Goal: Information Seeking & Learning: Learn about a topic

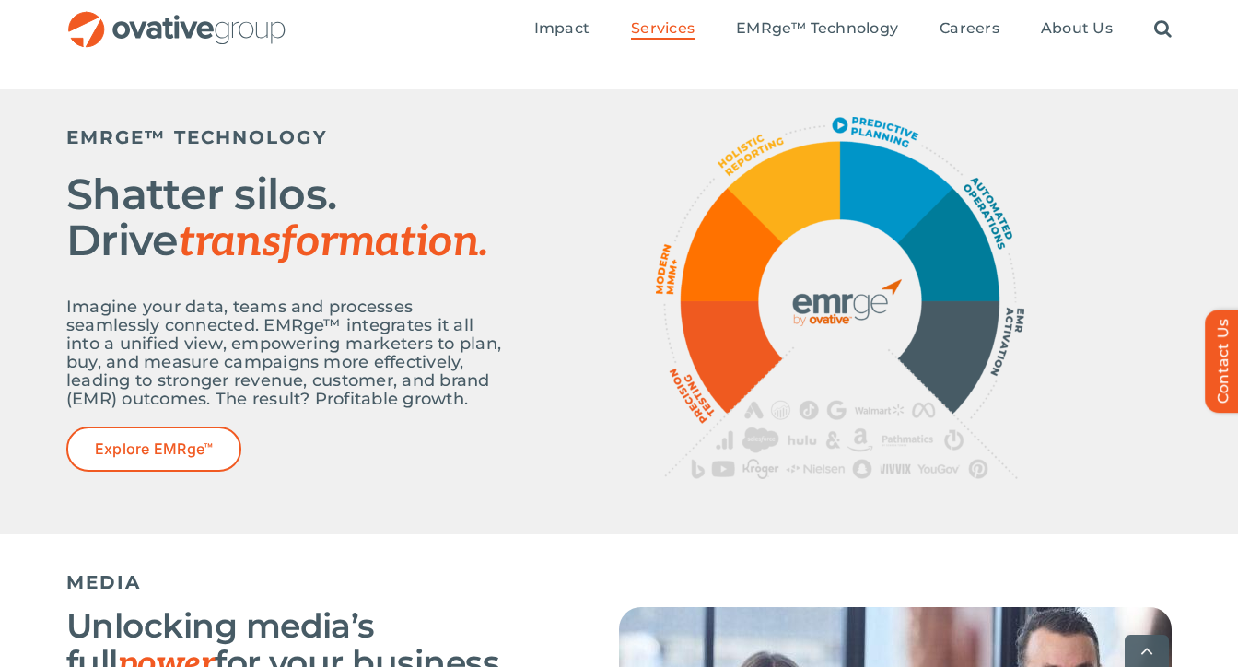
scroll to position [697, 0]
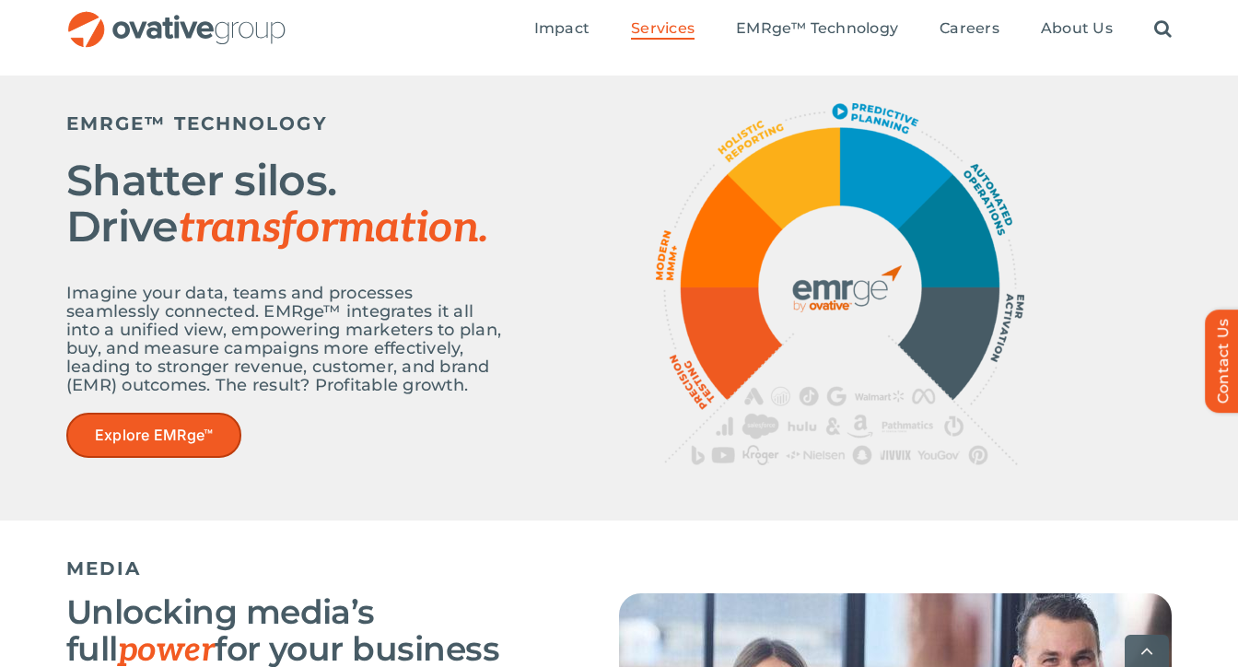
click at [103, 456] on link "Explore EMRge™" at bounding box center [153, 435] width 175 height 45
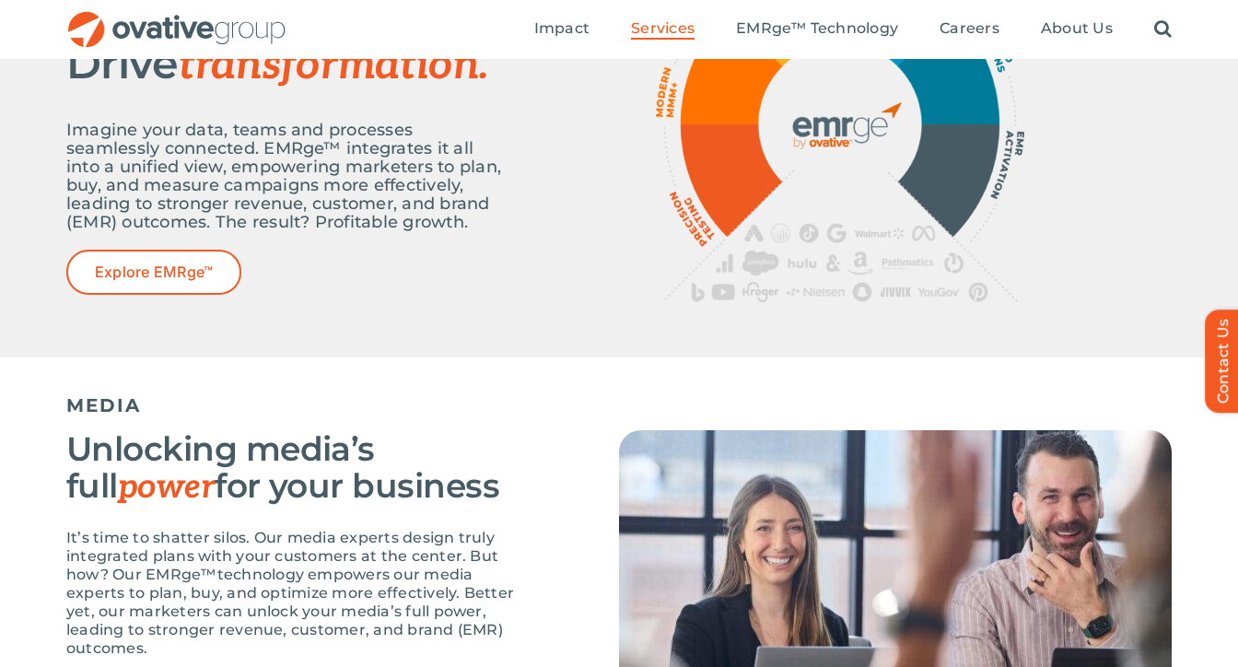
scroll to position [0, 0]
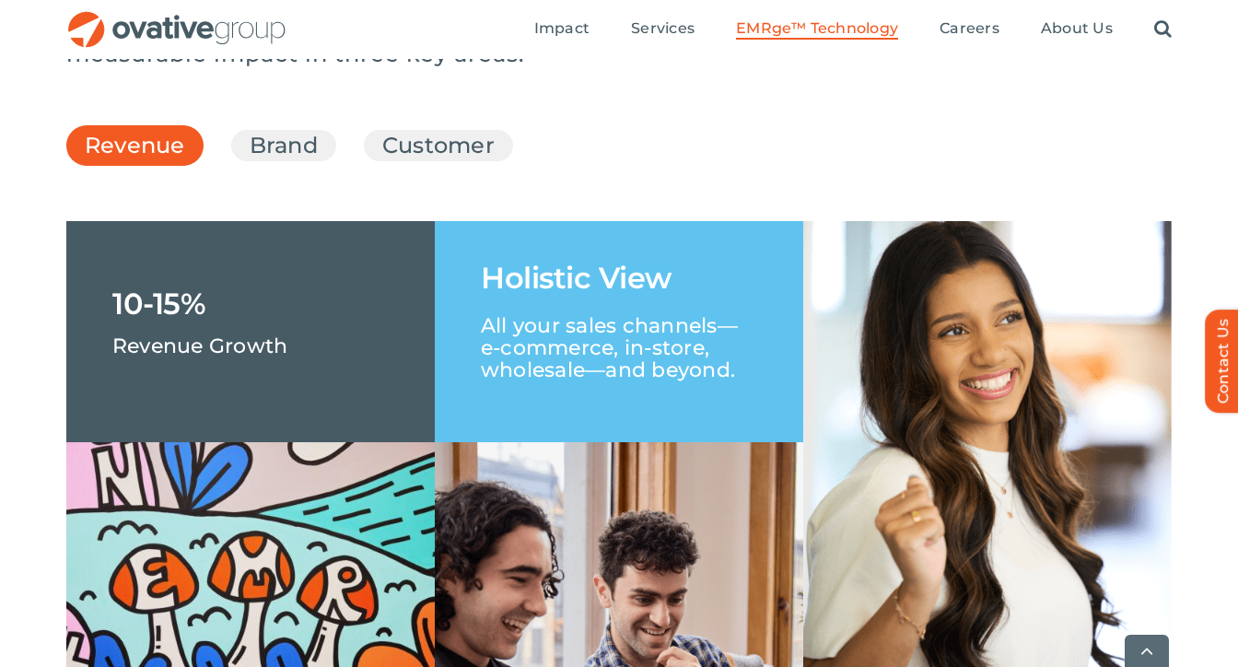
scroll to position [2773, 0]
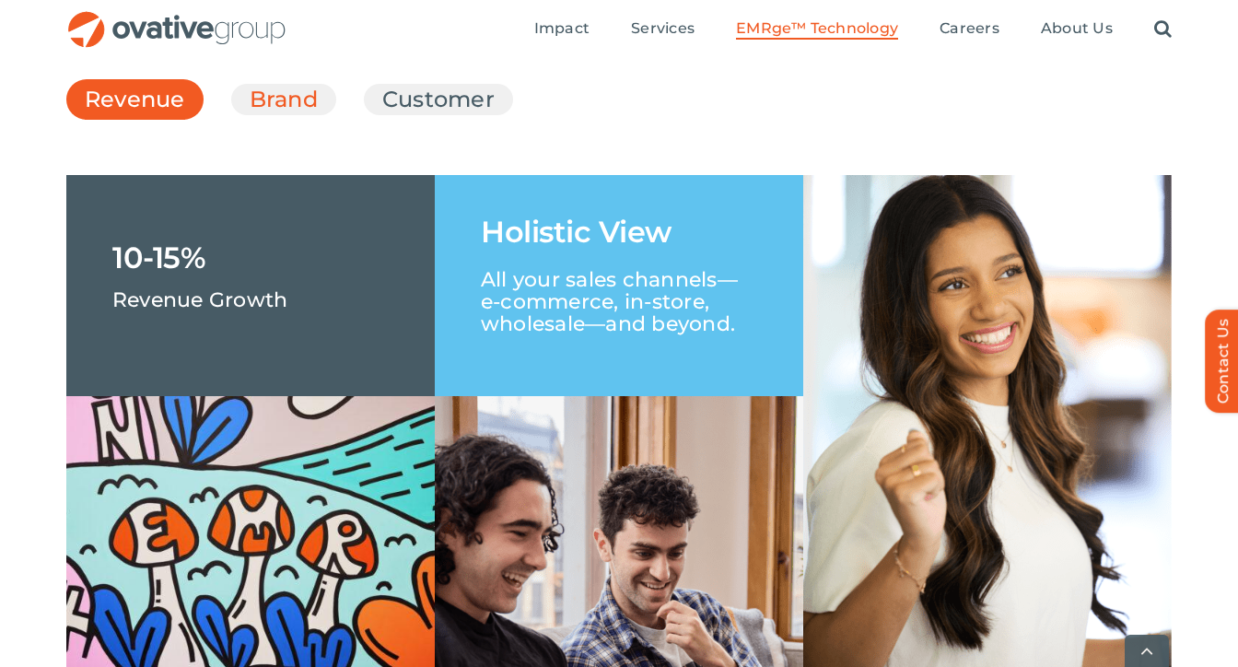
click at [273, 115] on link "Brand" at bounding box center [284, 99] width 68 height 31
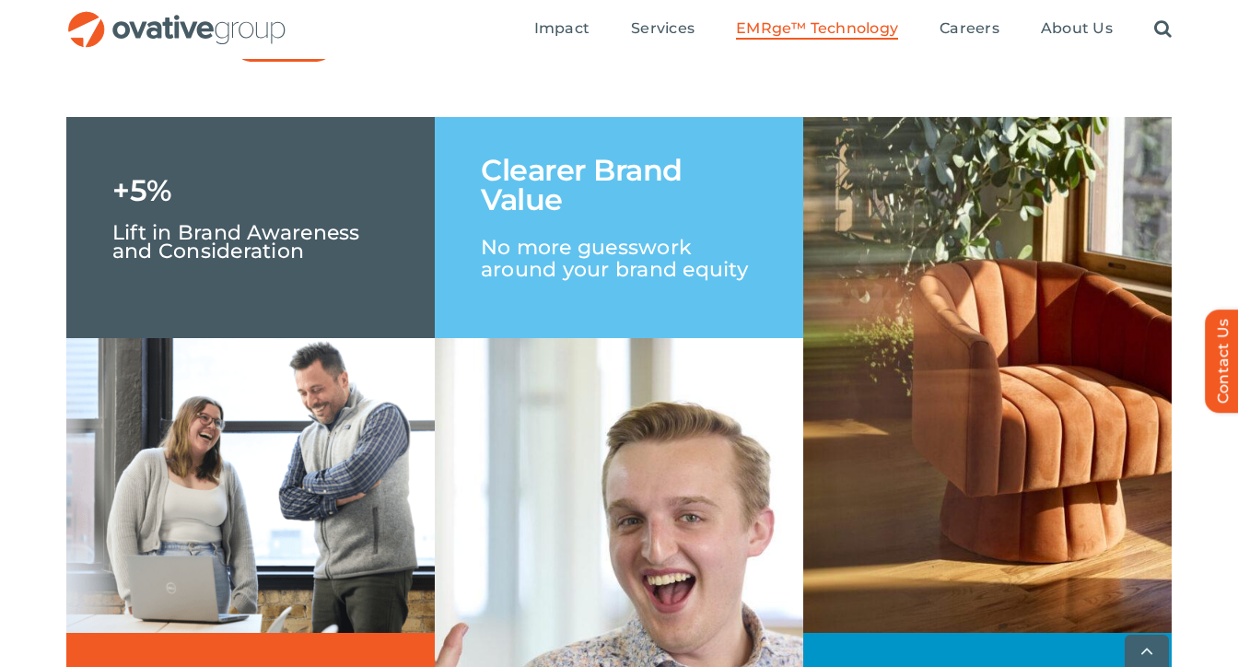
scroll to position [2832, 0]
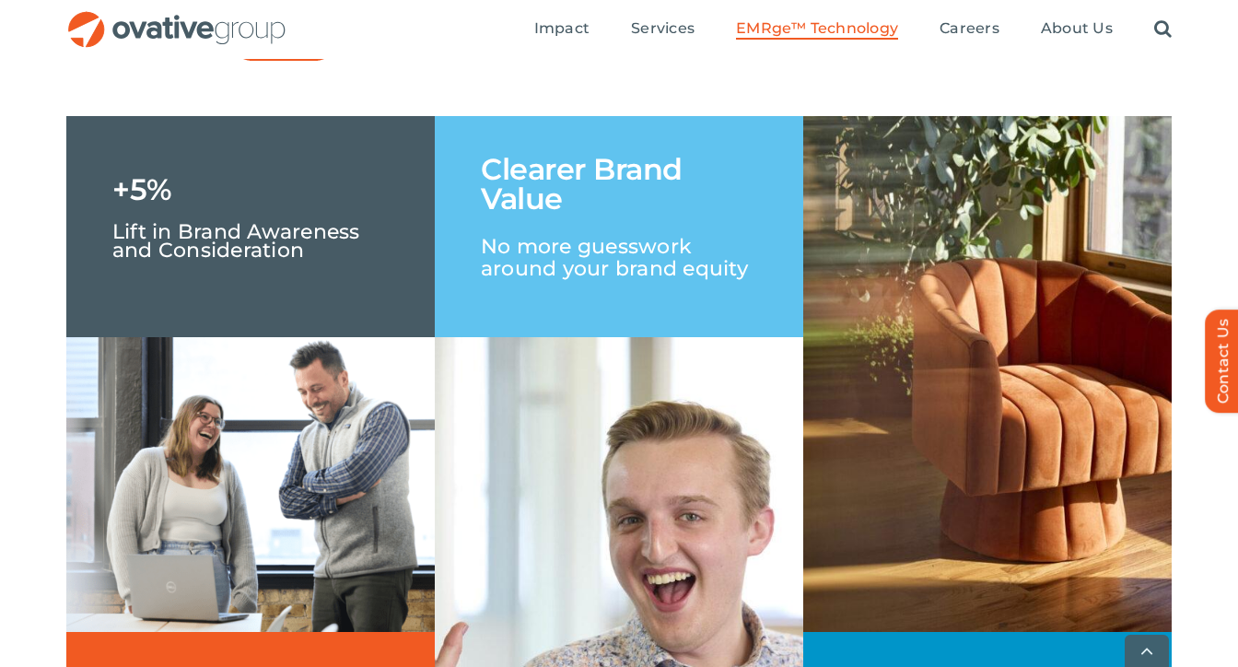
click at [413, 56] on link "Customer" at bounding box center [438, 40] width 112 height 31
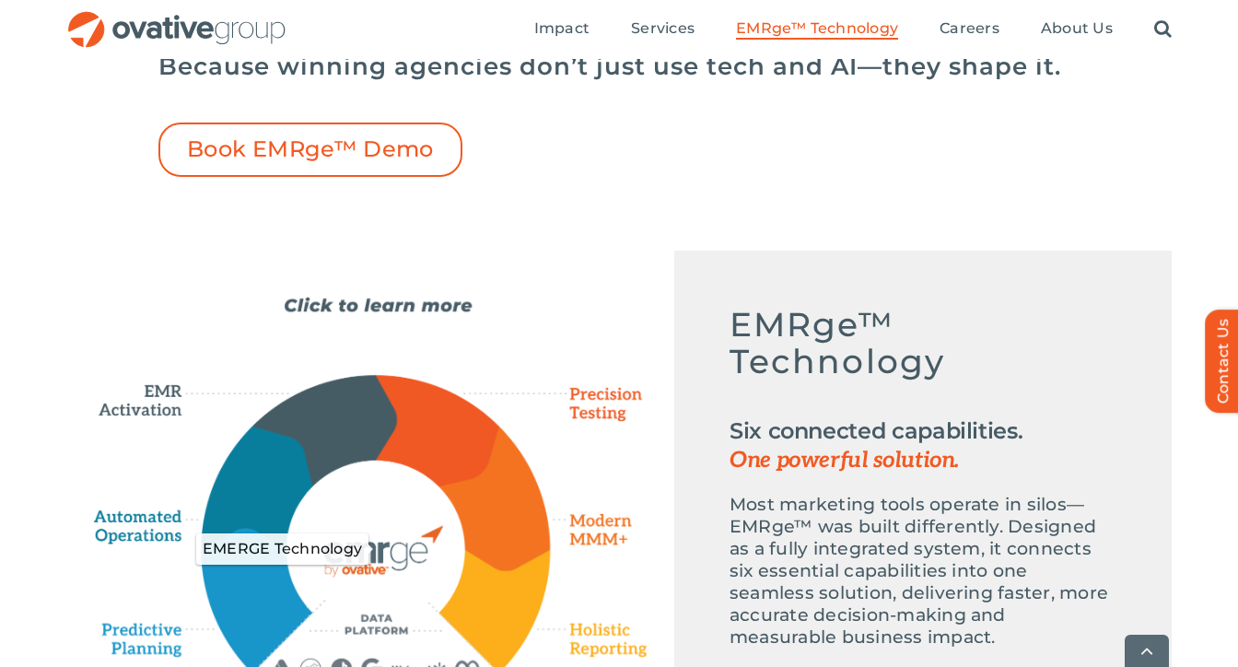
scroll to position [683, 0]
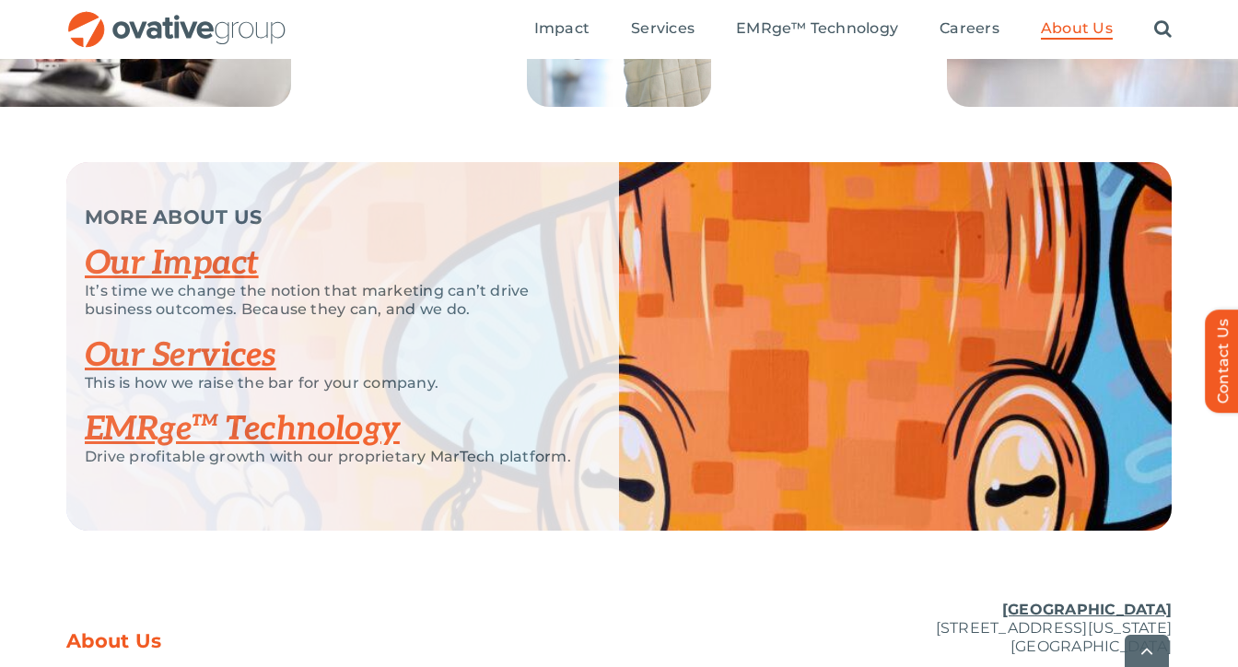
scroll to position [3897, 0]
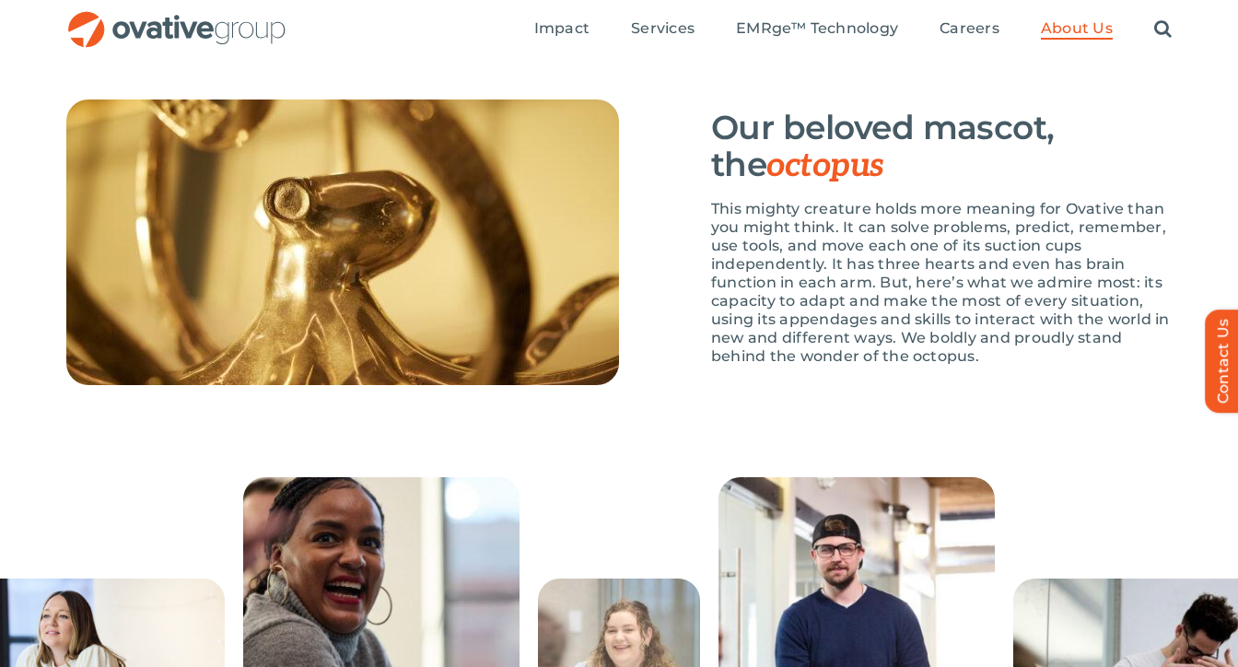
scroll to position [2740, 0]
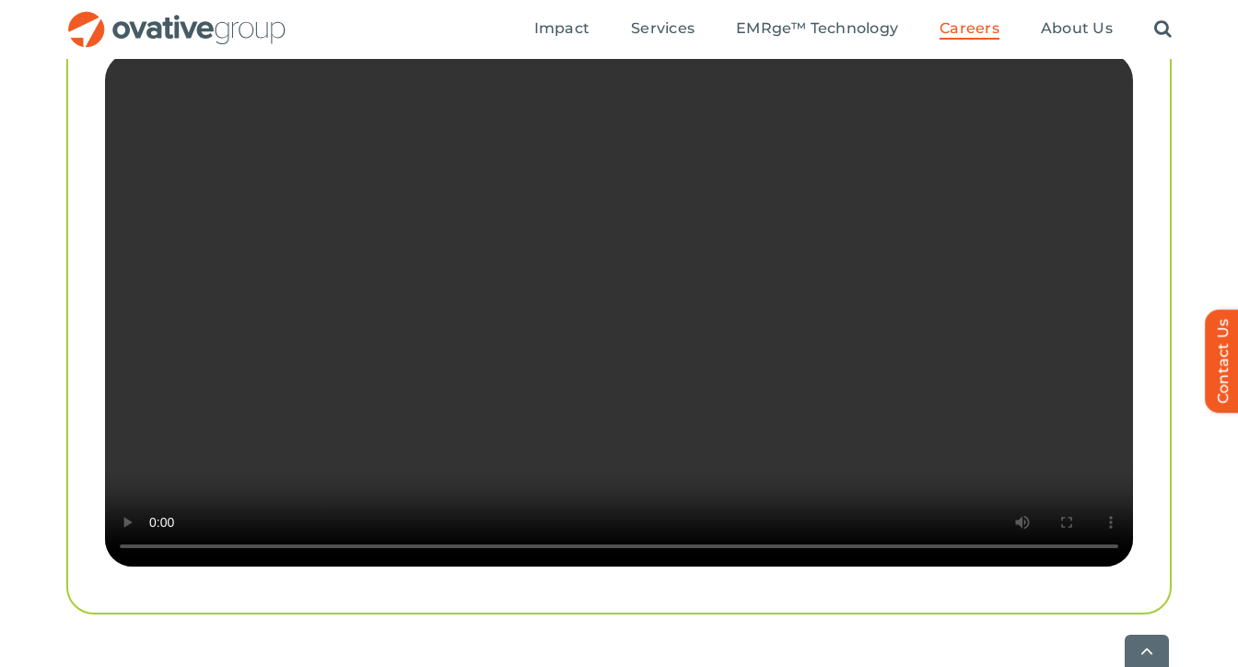
scroll to position [3620, 0]
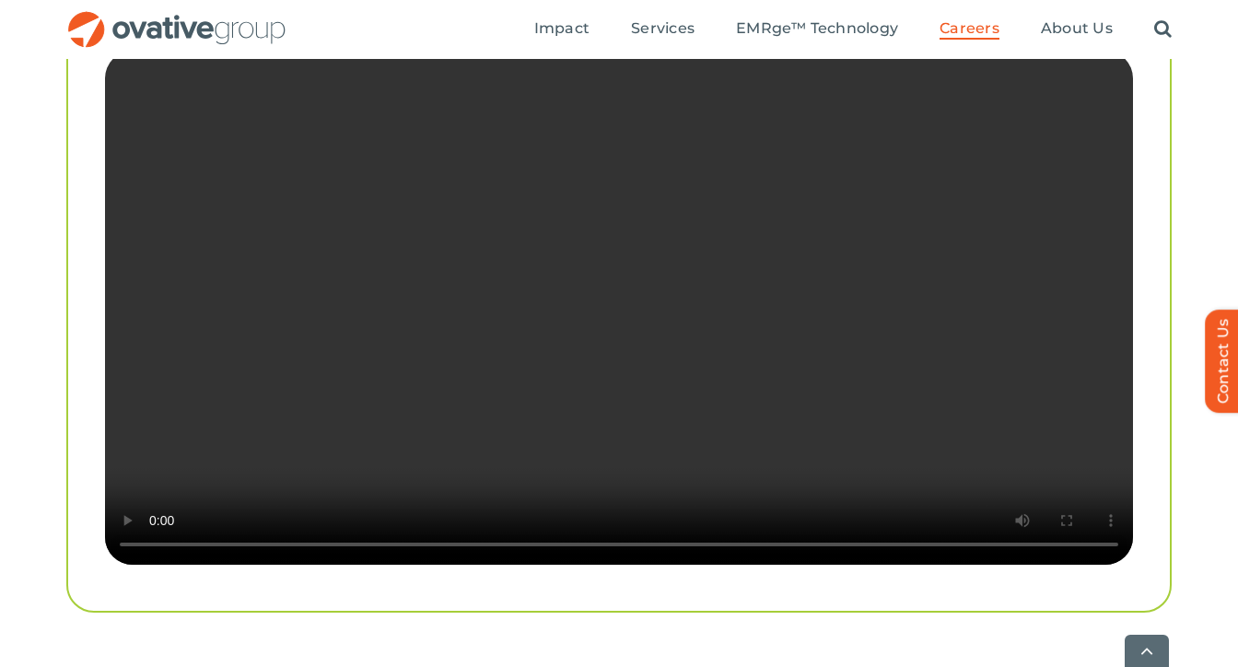
click at [730, 391] on video "Sorry, your browser doesn't support embedded videos." at bounding box center [619, 308] width 1028 height 514
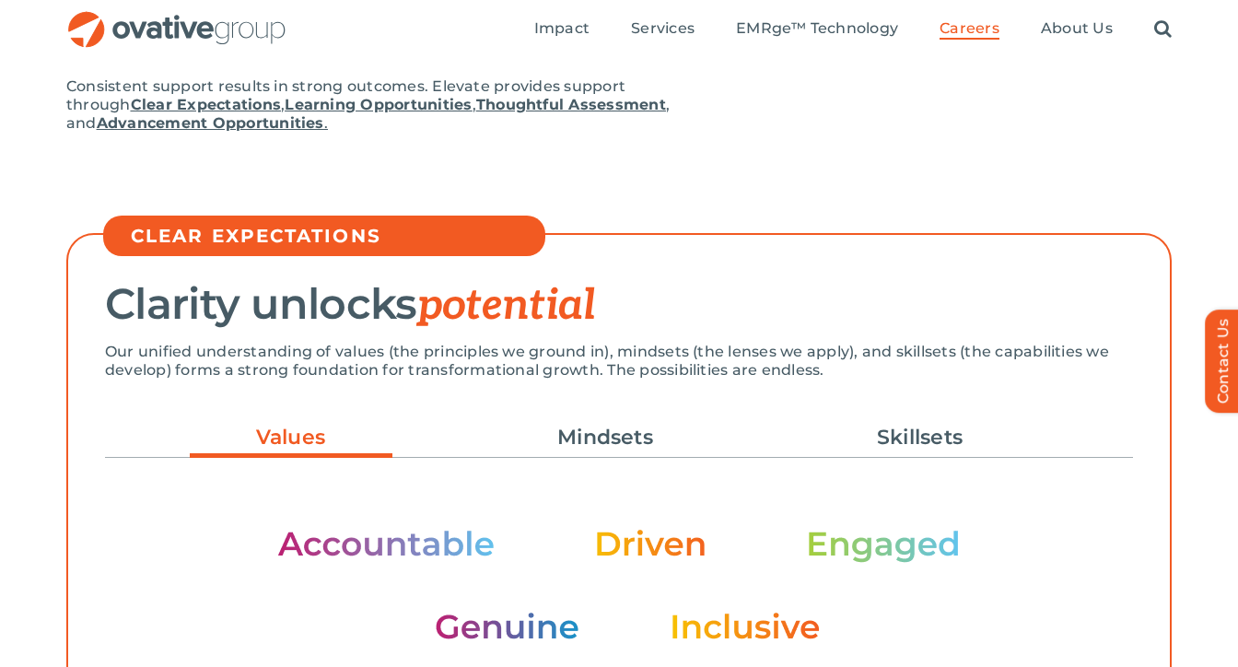
scroll to position [38, 0]
